Goal: Information Seeking & Learning: Learn about a topic

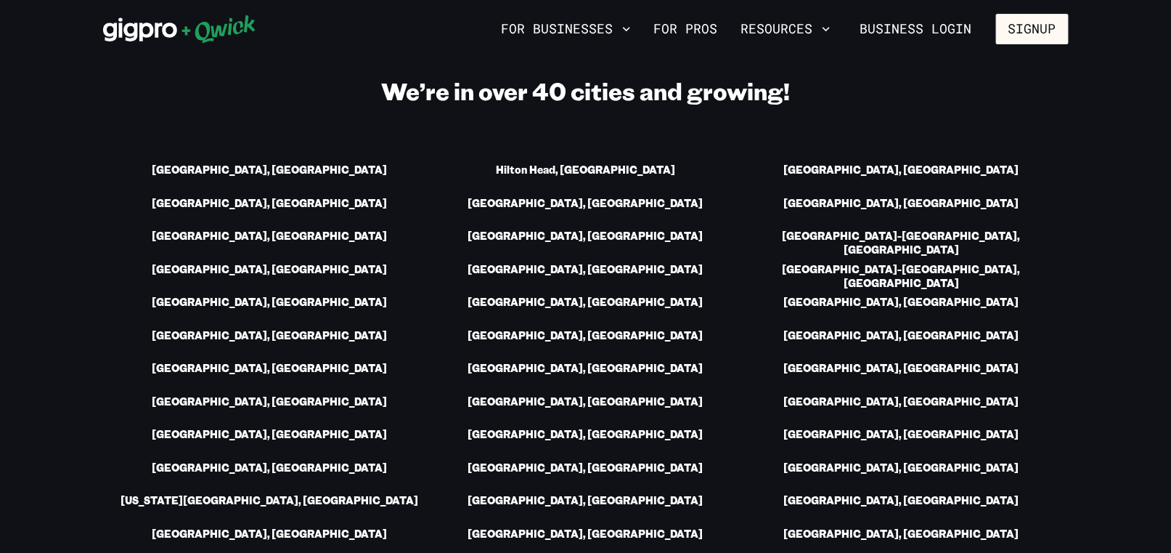
scroll to position [2033, 0]
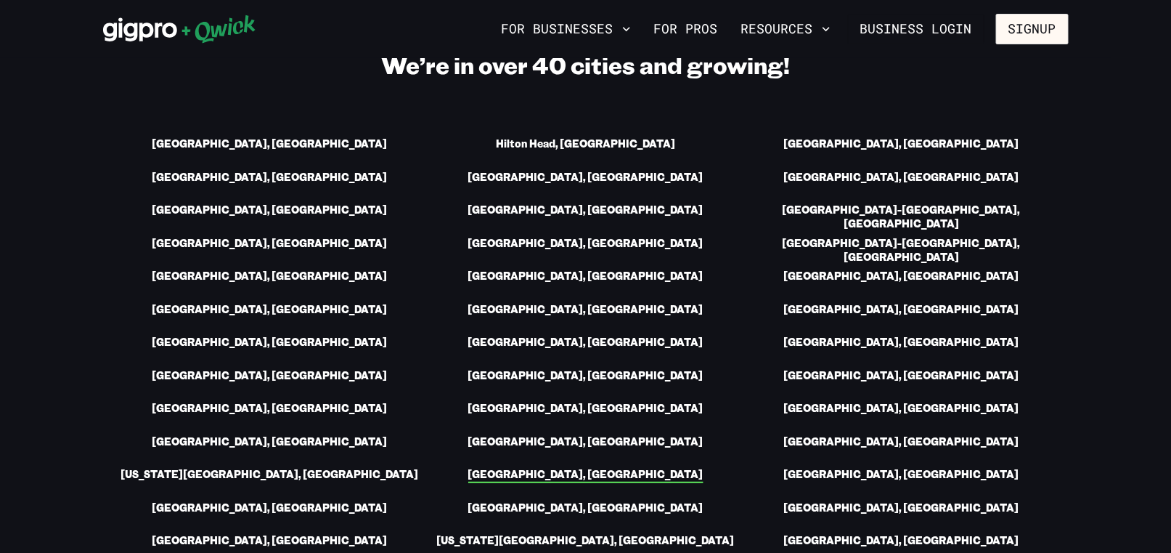
click at [625, 468] on link "[GEOGRAPHIC_DATA], [GEOGRAPHIC_DATA]" at bounding box center [585, 475] width 235 height 15
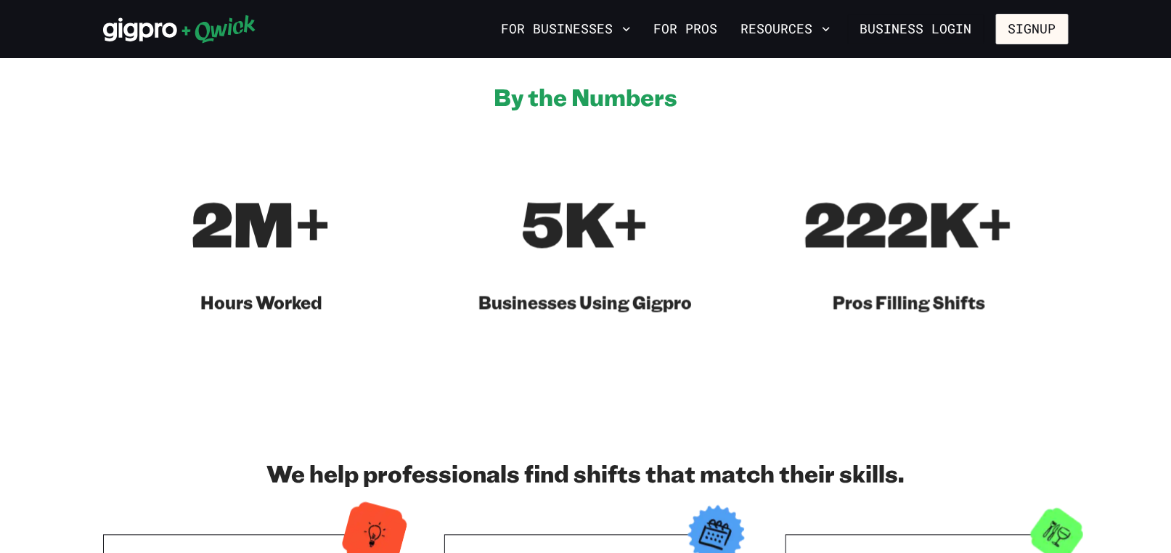
scroll to position [871, 0]
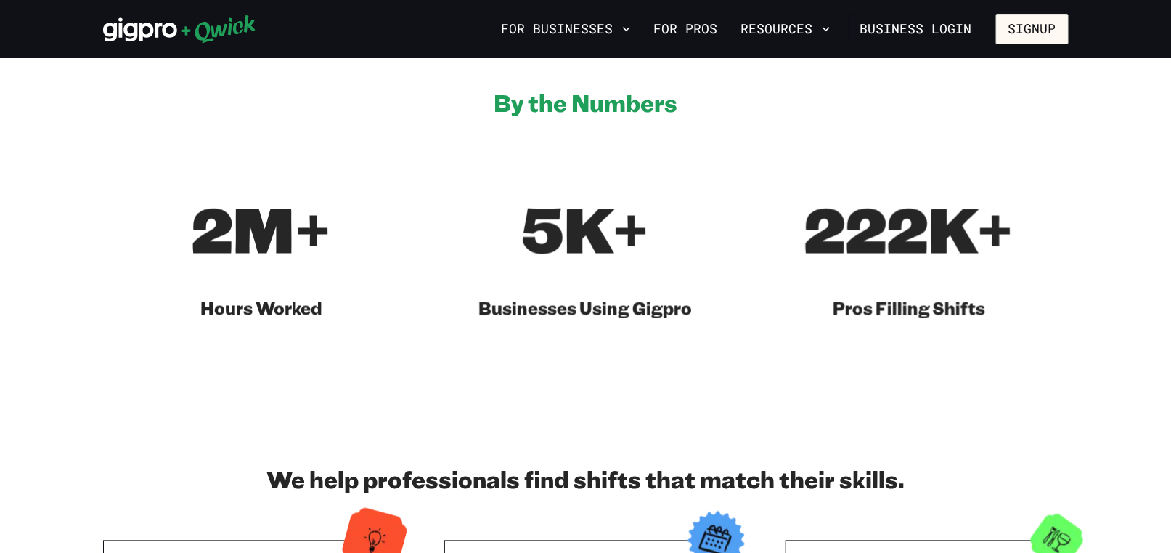
drag, startPoint x: 590, startPoint y: 333, endPoint x: 489, endPoint y: 323, distance: 100.7
click at [489, 323] on section "By the Numbers 2M+ Hours Worked 5K+ Businesses Using Gigpro 222K+ Pros Filling …" at bounding box center [585, 204] width 1171 height 378
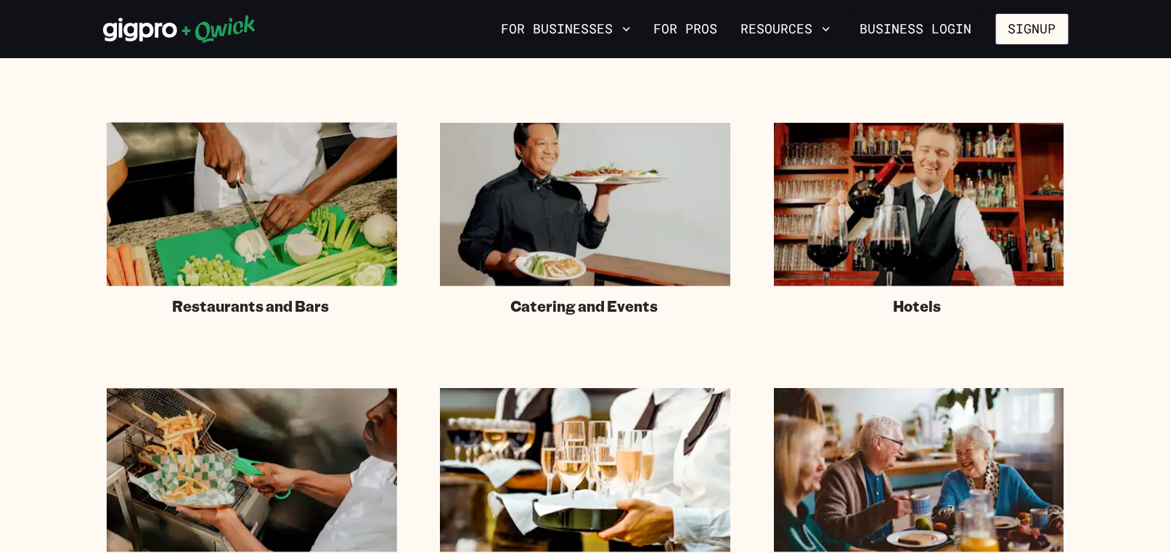
scroll to position [2033, 0]
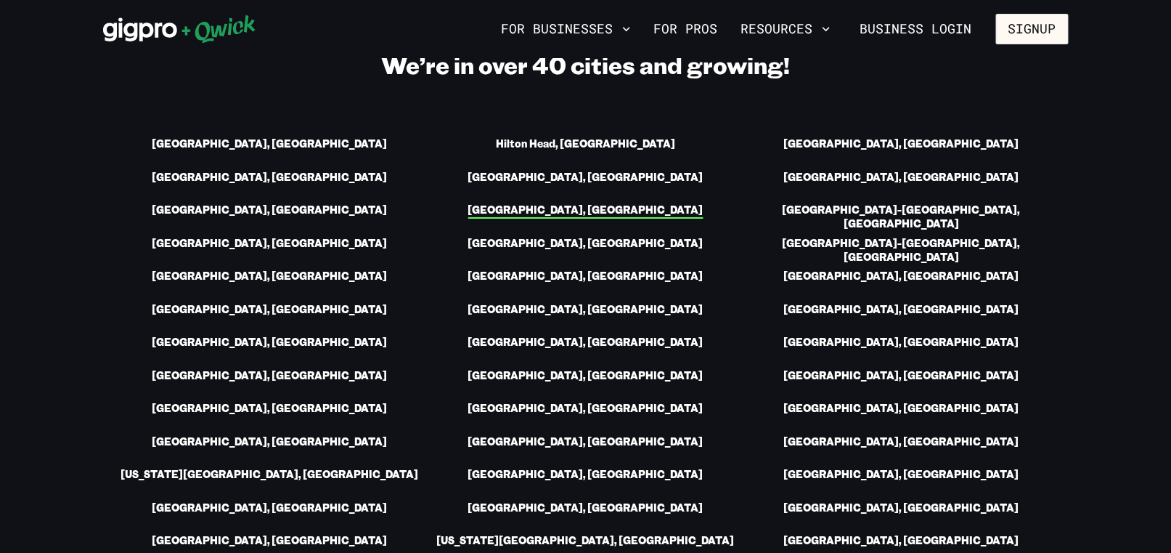
click at [616, 203] on link "[GEOGRAPHIC_DATA], [GEOGRAPHIC_DATA]" at bounding box center [585, 210] width 235 height 15
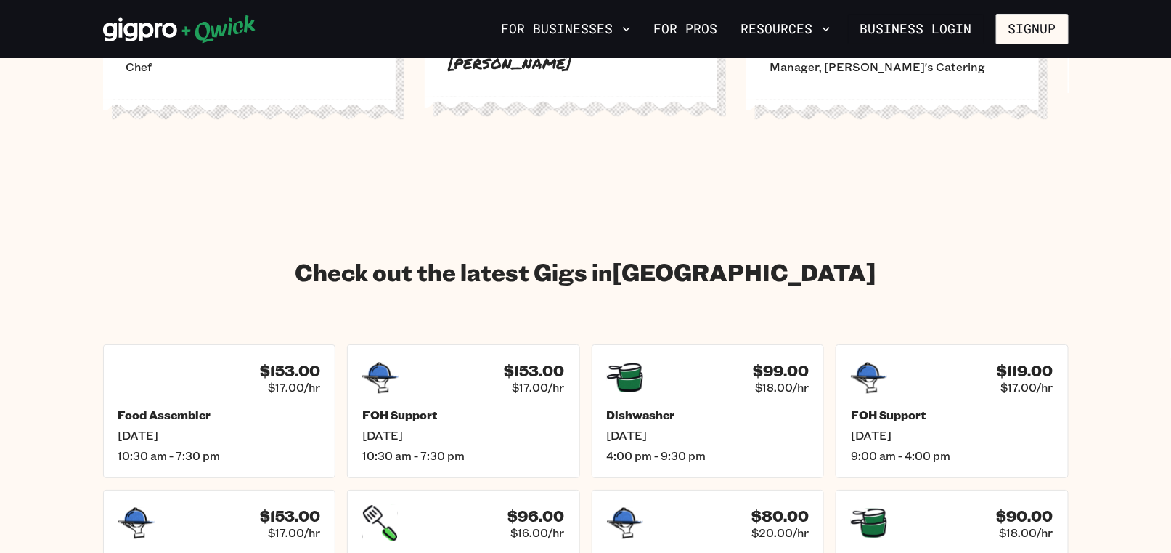
scroll to position [1888, 0]
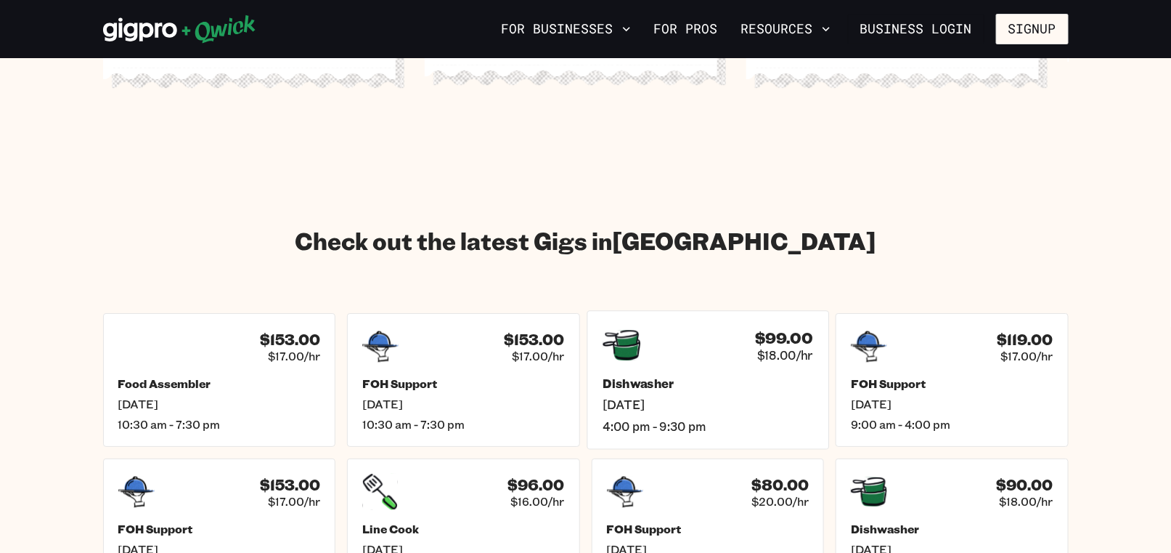
click at [693, 352] on div "$99.00 $18.00/hr Dishwasher [DATE] 4:00 pm - 9:30 pm" at bounding box center [708, 380] width 242 height 139
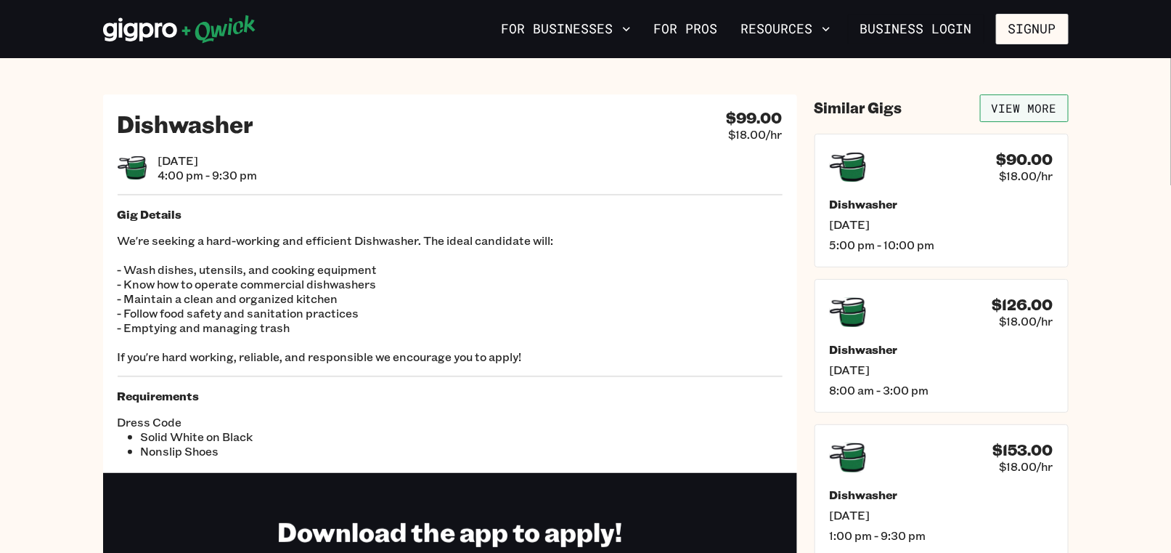
click at [1024, 102] on link "View More" at bounding box center [1024, 108] width 89 height 28
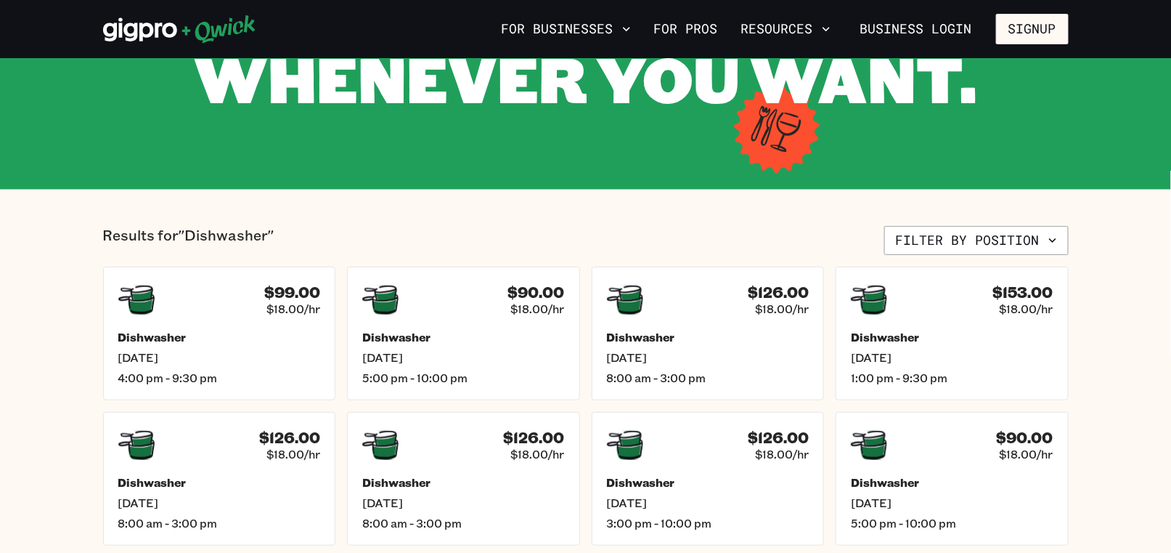
scroll to position [218, 0]
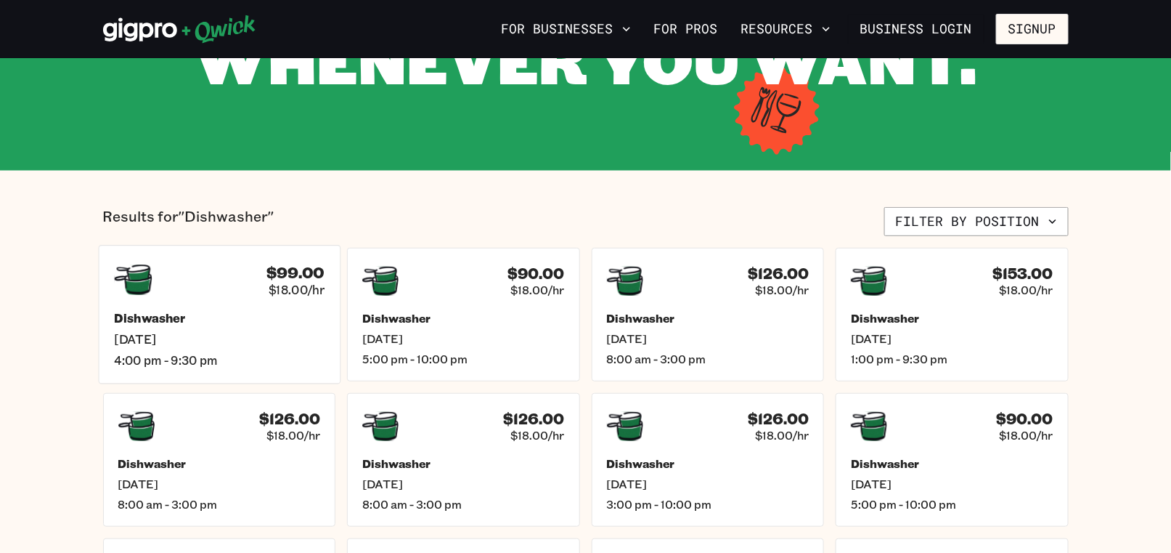
click at [271, 312] on h5 "Dishwasher" at bounding box center [219, 318] width 211 height 15
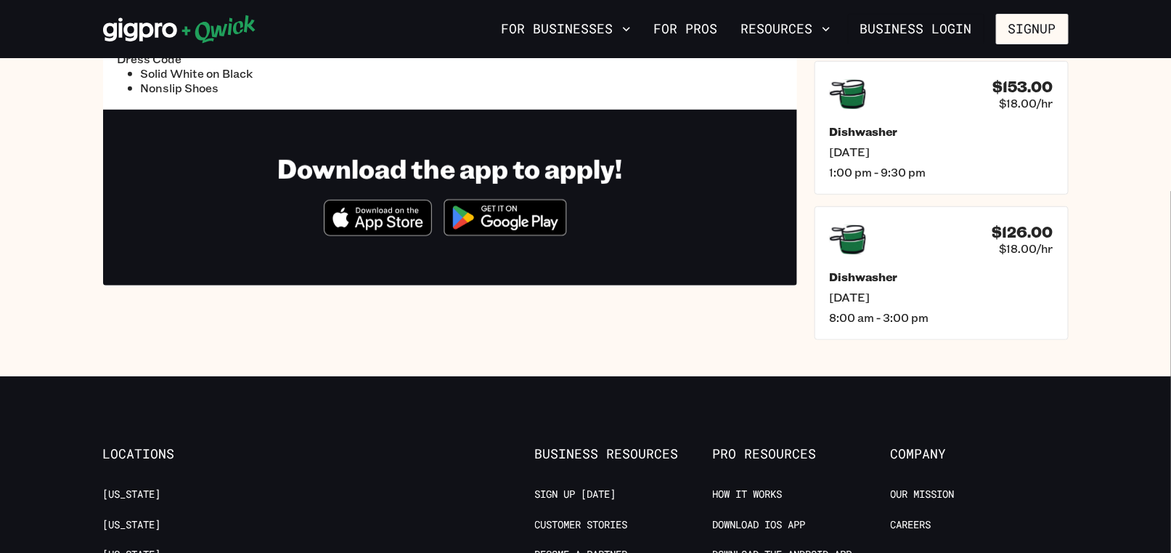
scroll to position [508, 0]
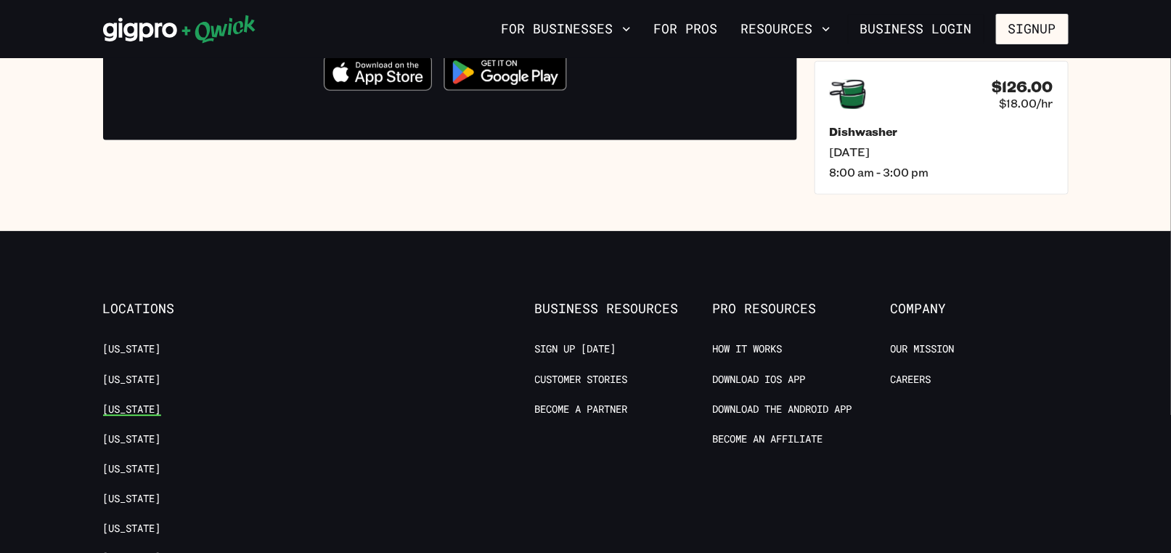
click at [126, 405] on link "[US_STATE]" at bounding box center [132, 409] width 58 height 14
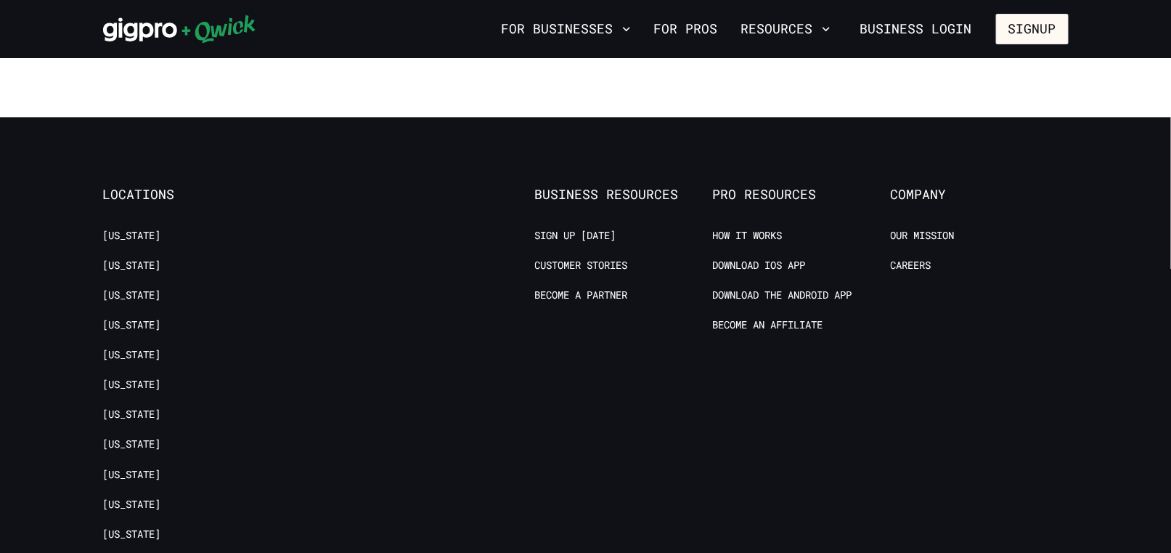
scroll to position [1597, 0]
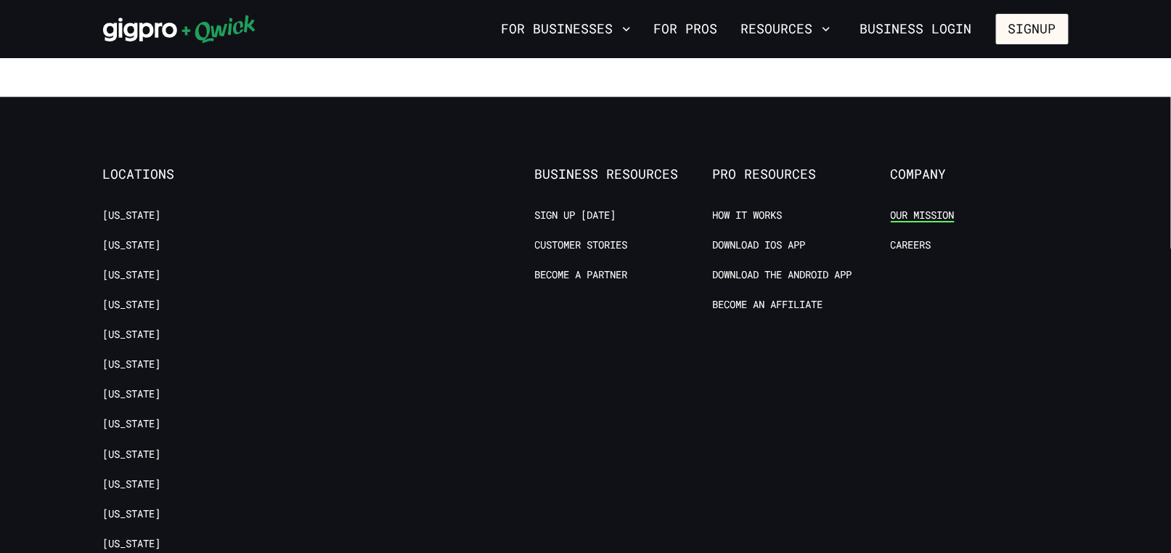
click at [920, 208] on link "Our Mission" at bounding box center [923, 215] width 64 height 14
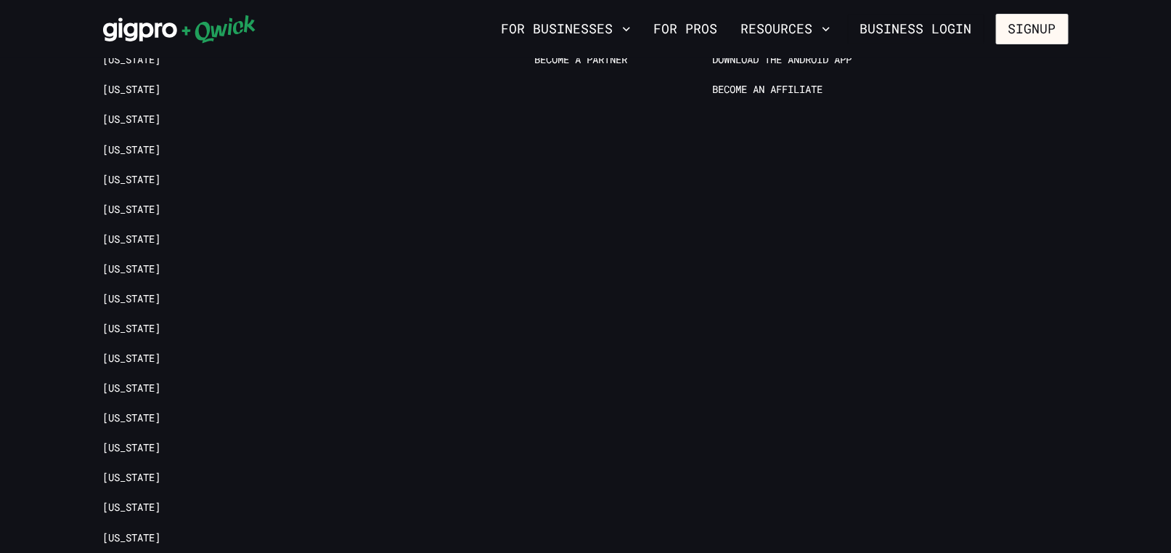
scroll to position [2323, 0]
